Goal: Task Accomplishment & Management: Use online tool/utility

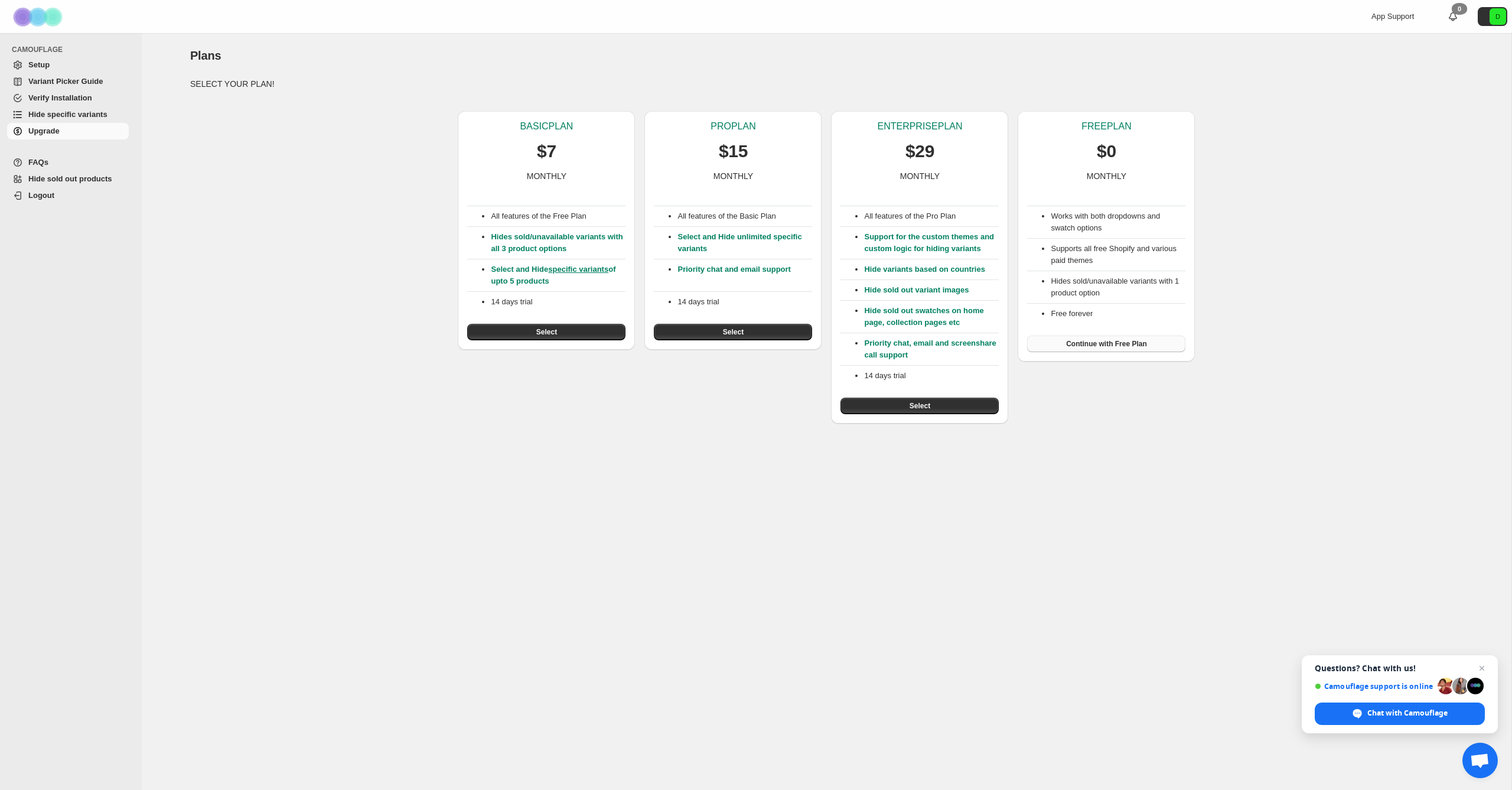
click at [1114, 340] on span "Continue with Free Plan" at bounding box center [1106, 344] width 81 height 9
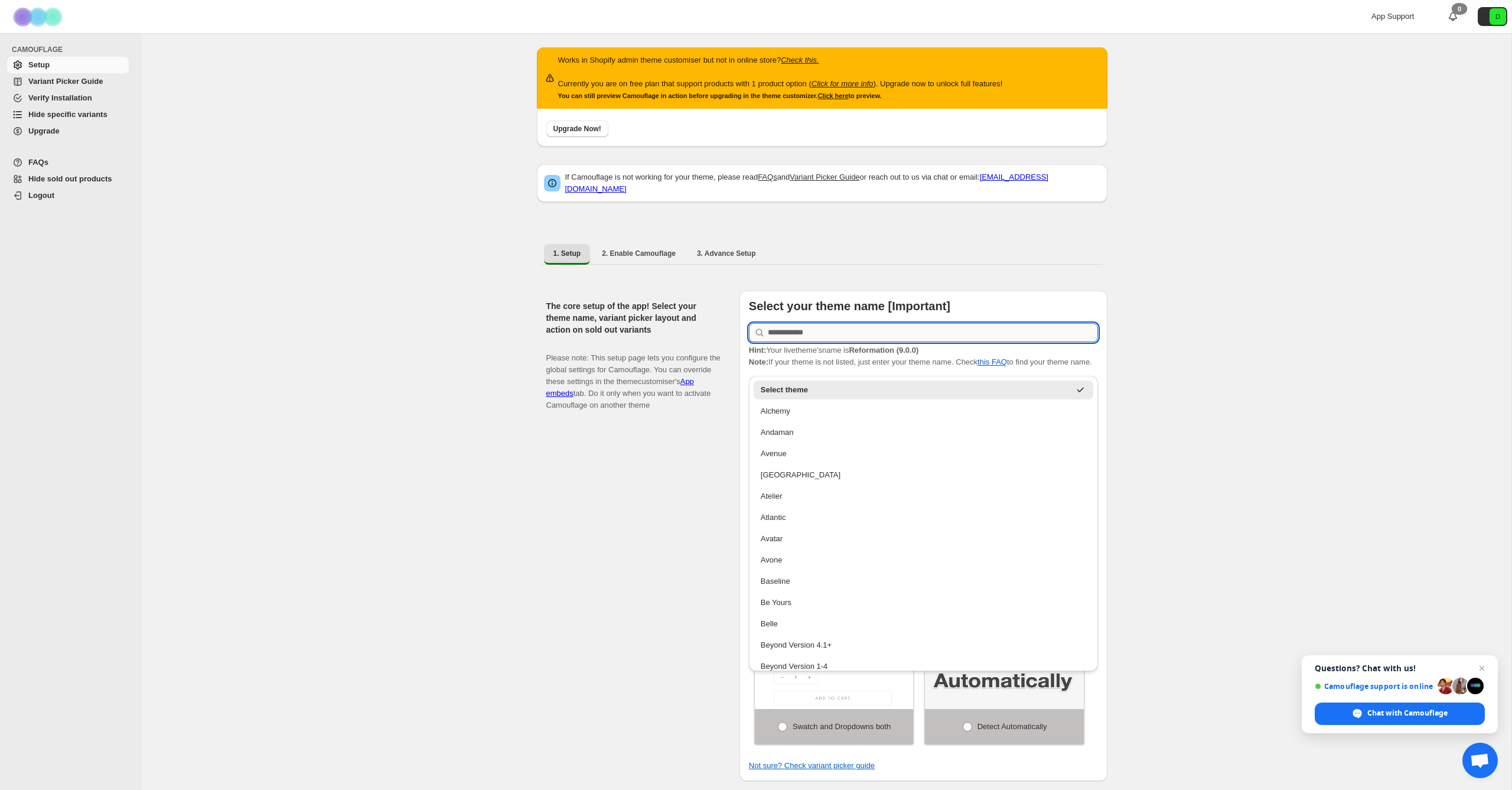
click at [927, 326] on input "text" at bounding box center [933, 333] width 330 height 19
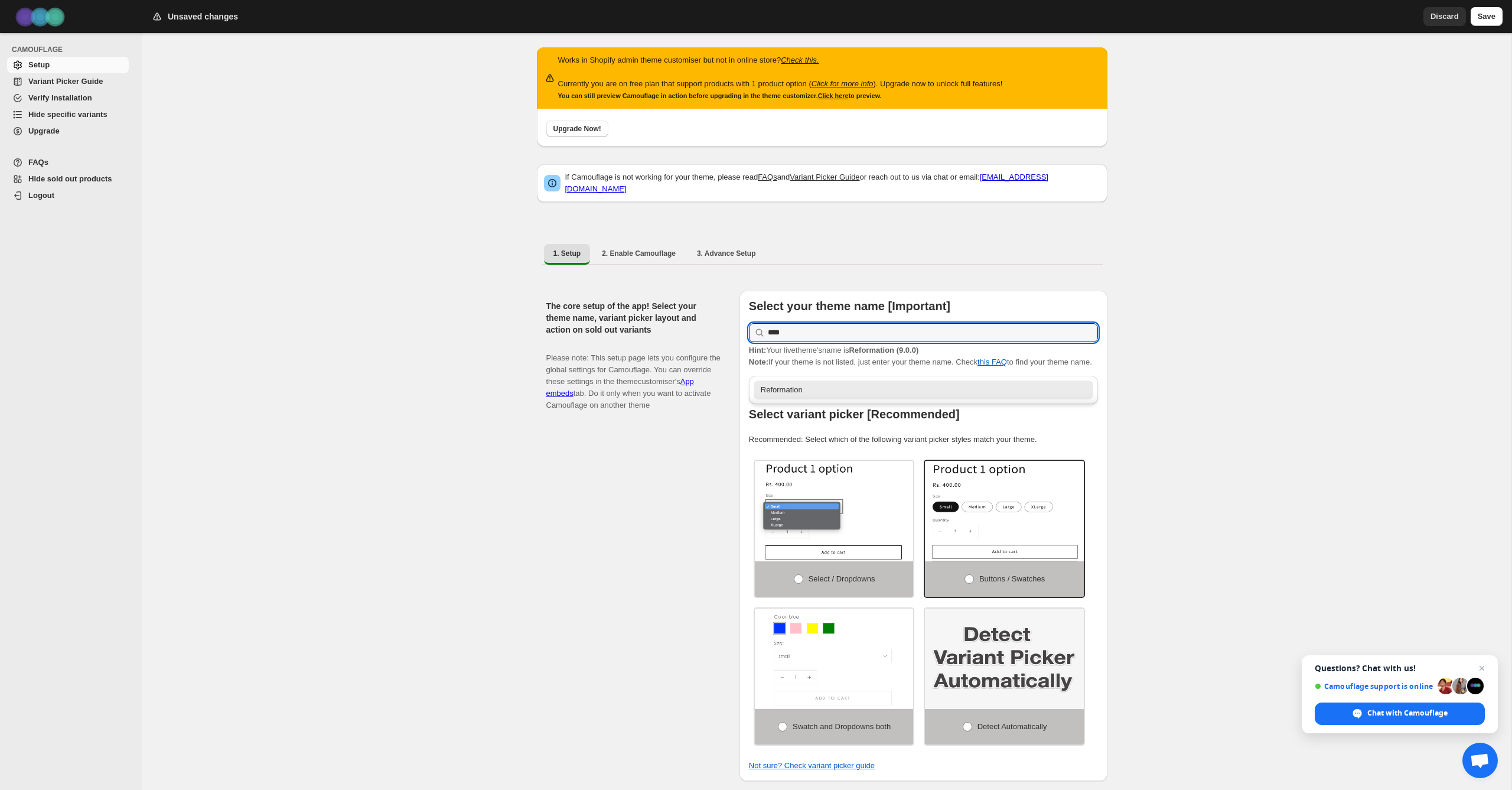
click at [800, 394] on div "Reformation" at bounding box center [923, 390] width 326 height 12
type input "**********"
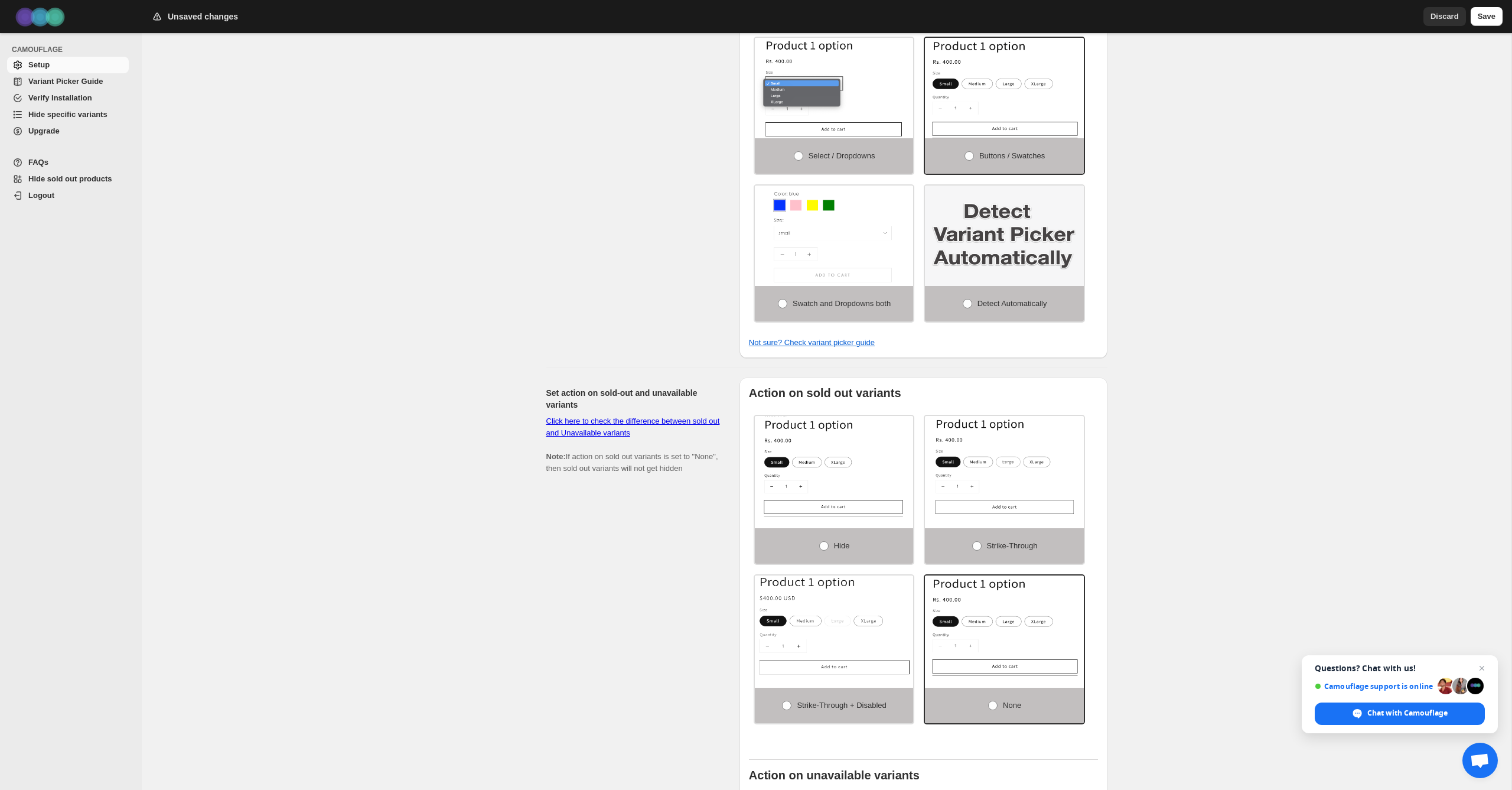
scroll to position [425, 0]
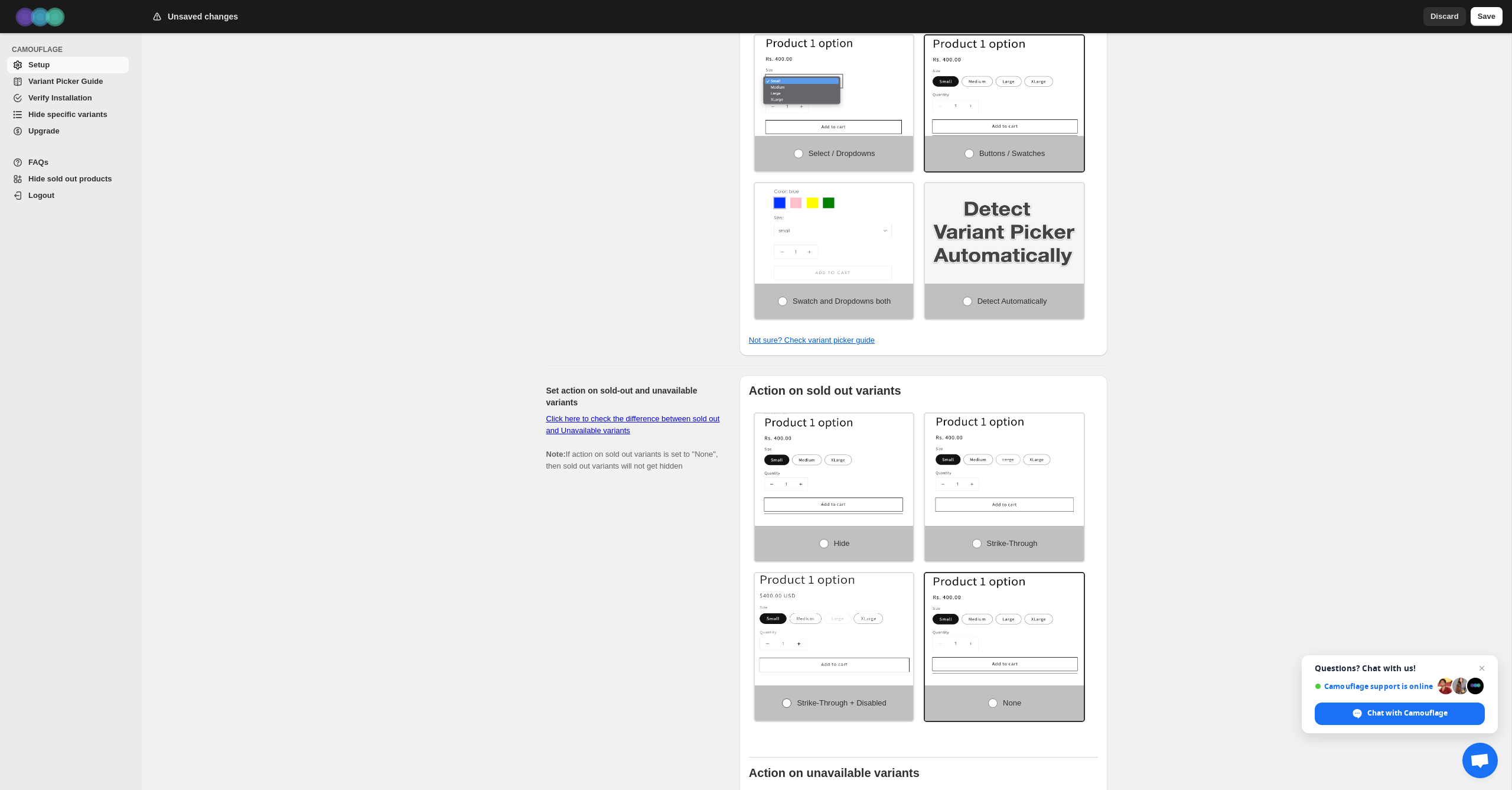
click at [786, 707] on span at bounding box center [787, 703] width 9 height 9
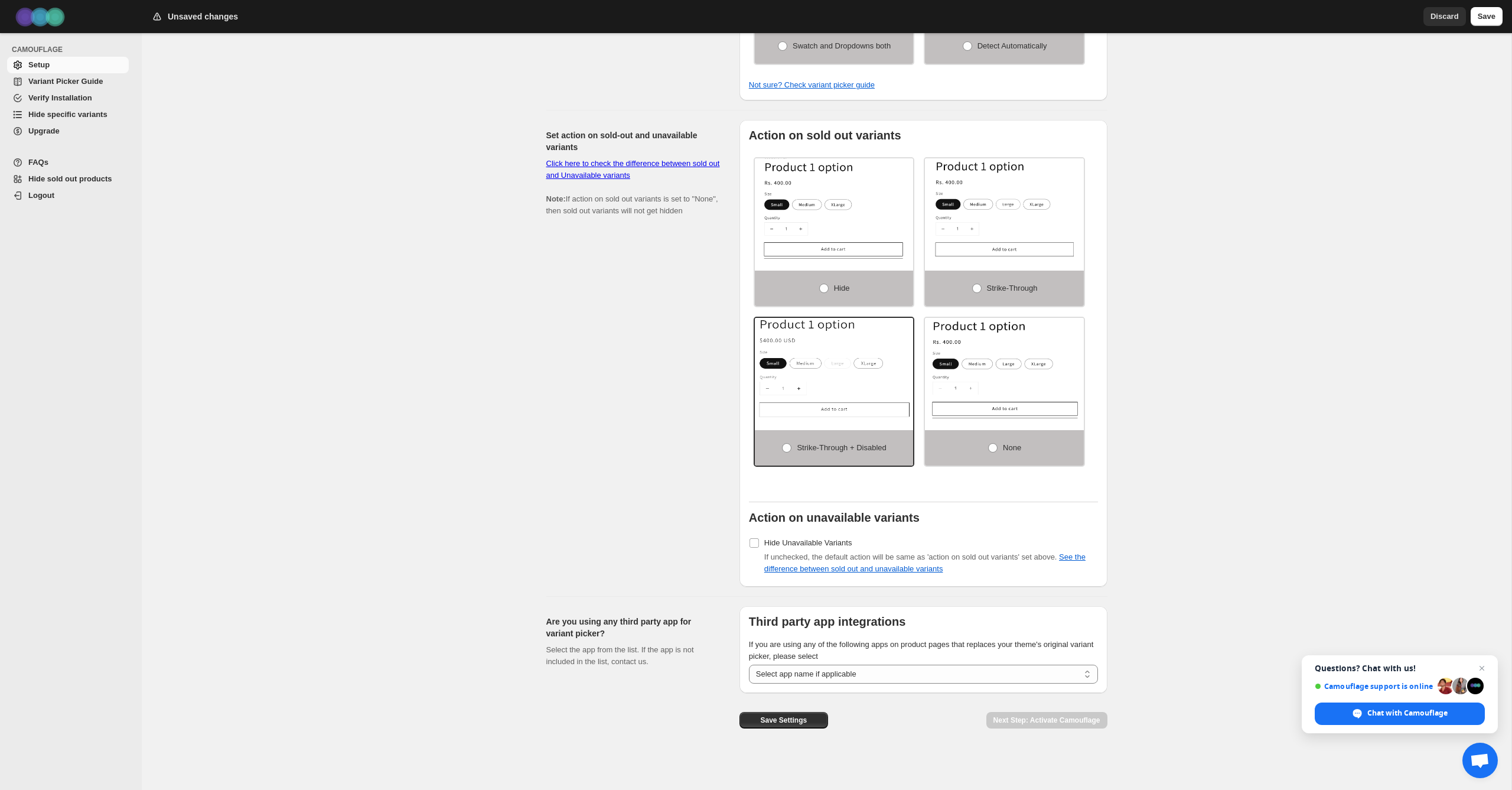
scroll to position [683, 0]
click at [779, 719] on span "Save Settings" at bounding box center [783, 720] width 47 height 9
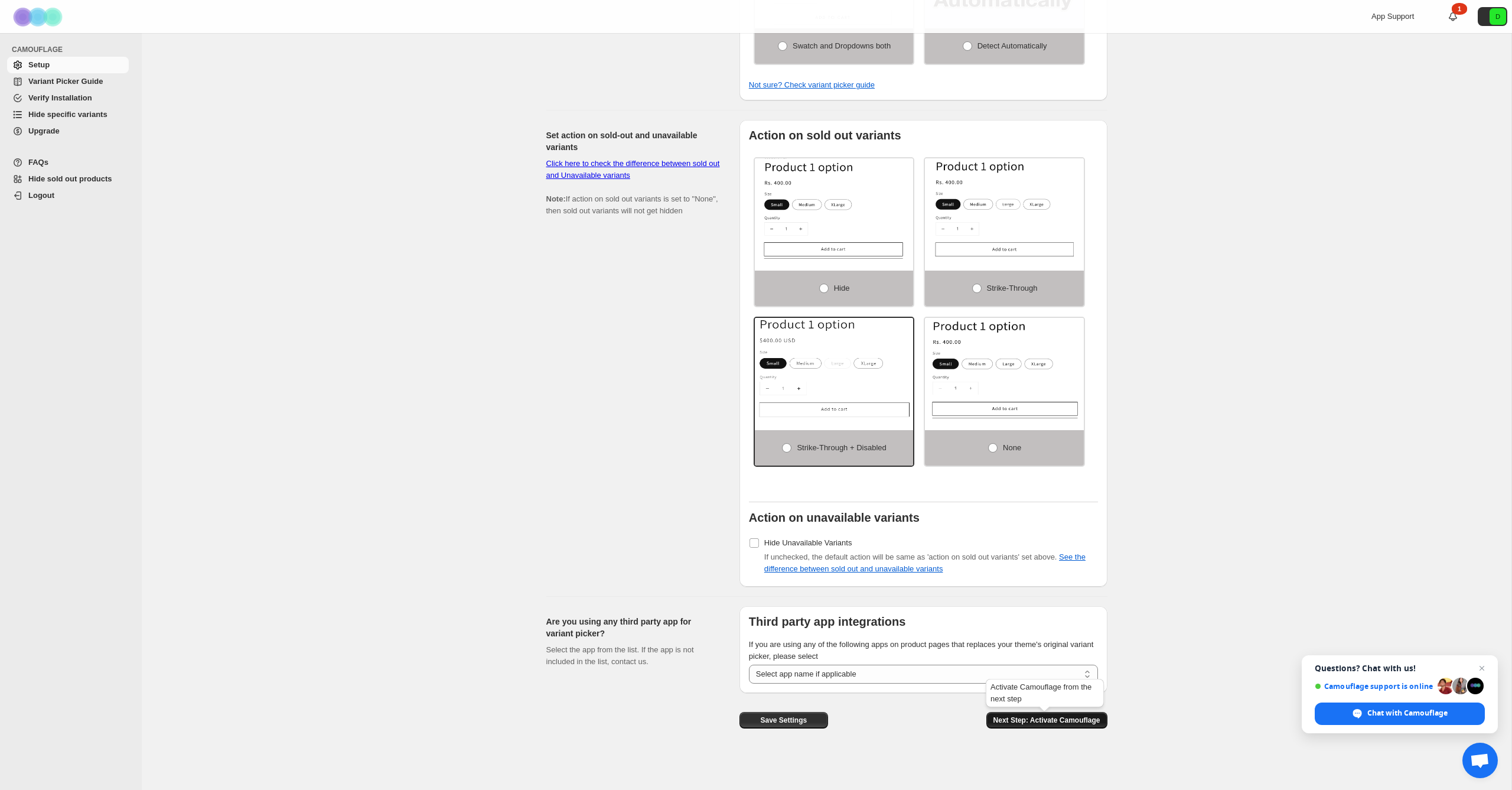
click at [1034, 720] on span "Next Step: Activate Camouflage" at bounding box center [1047, 720] width 107 height 9
select select "**********"
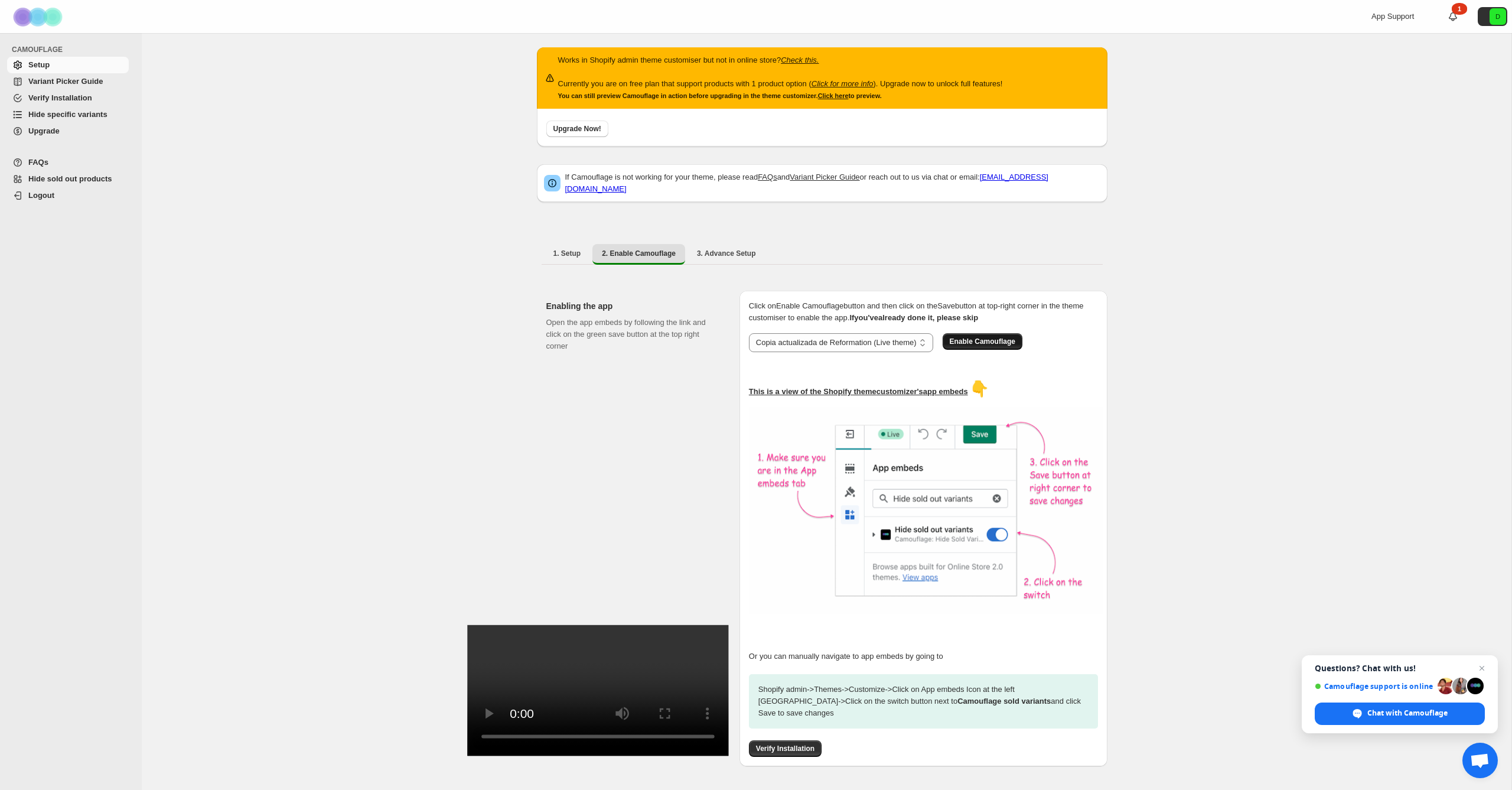
click at [991, 337] on span "Enable Camouflage" at bounding box center [982, 342] width 66 height 9
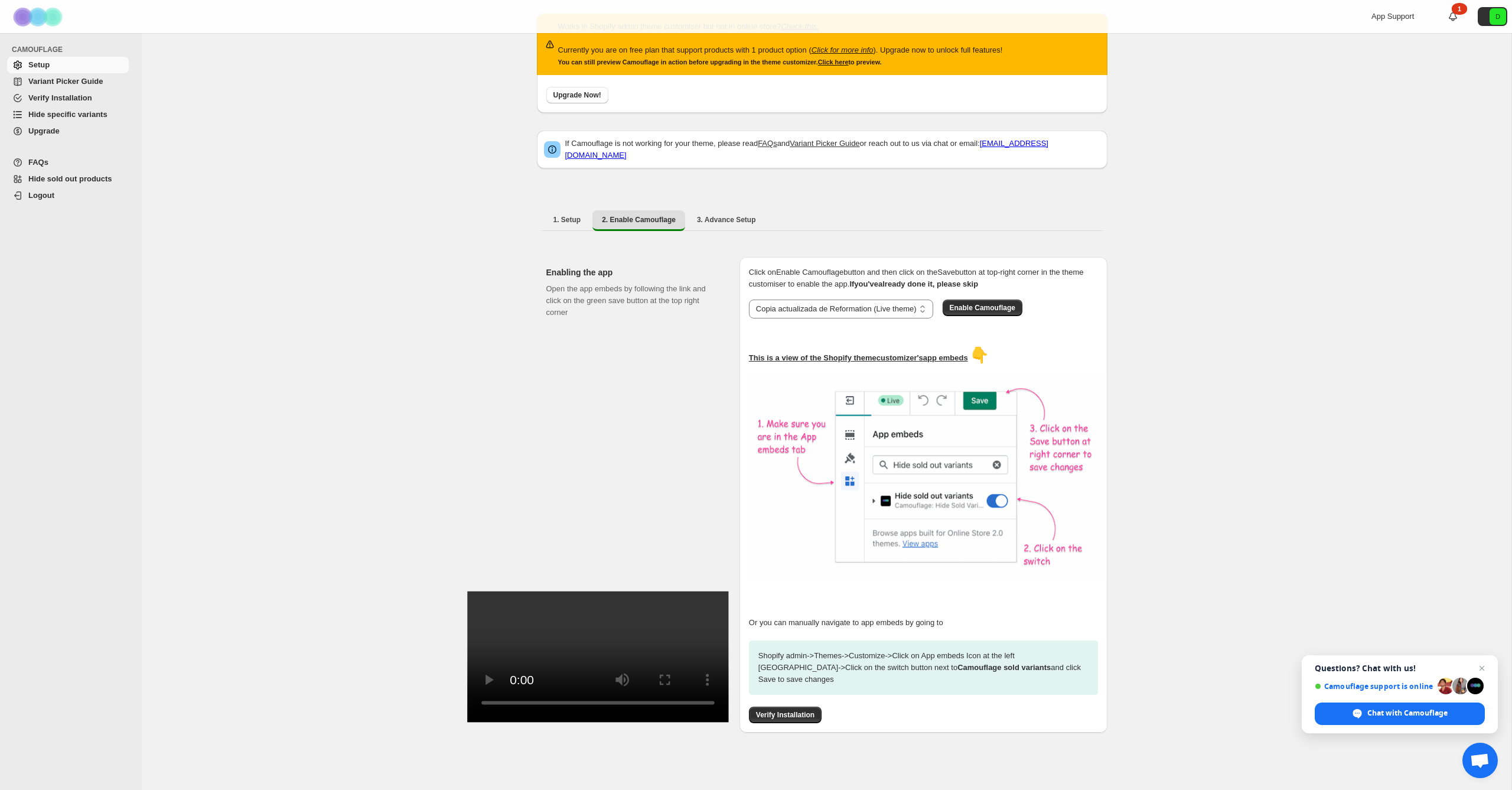
scroll to position [33, 0]
click at [35, 197] on span "Logout" at bounding box center [41, 195] width 26 height 9
